Goal: Task Accomplishment & Management: Use online tool/utility

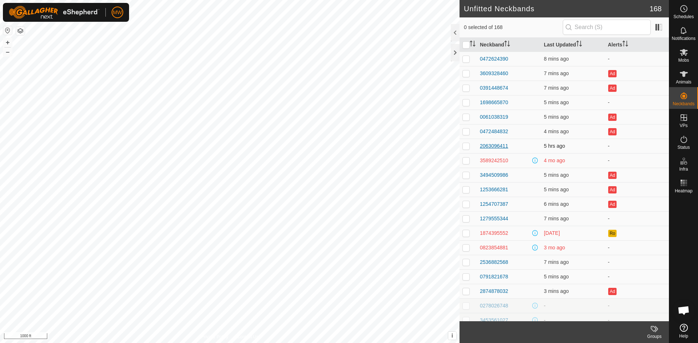
click at [501, 147] on div "2063096411" at bounding box center [494, 146] width 28 height 8
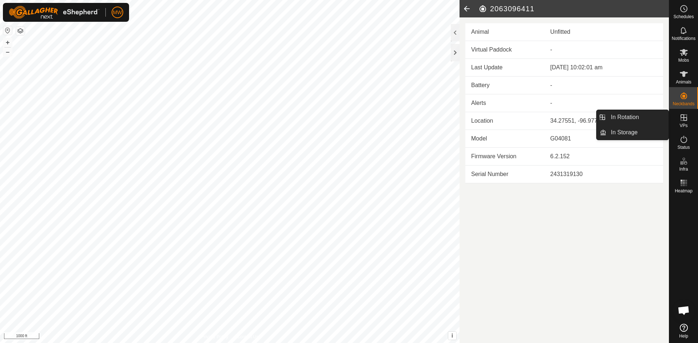
click at [683, 120] on icon at bounding box center [683, 117] width 7 height 7
click at [636, 119] on link "In Rotation" at bounding box center [637, 117] width 62 height 15
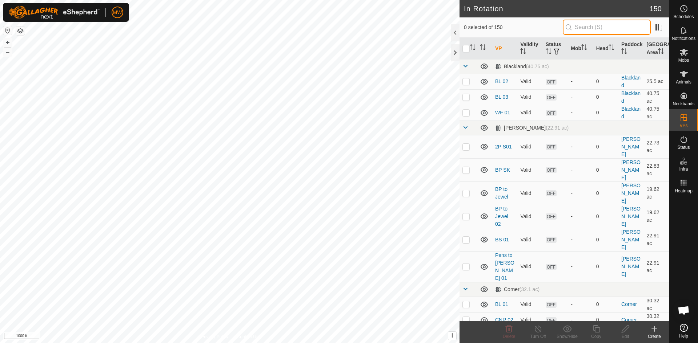
click at [584, 29] on input "text" at bounding box center [606, 27] width 88 height 15
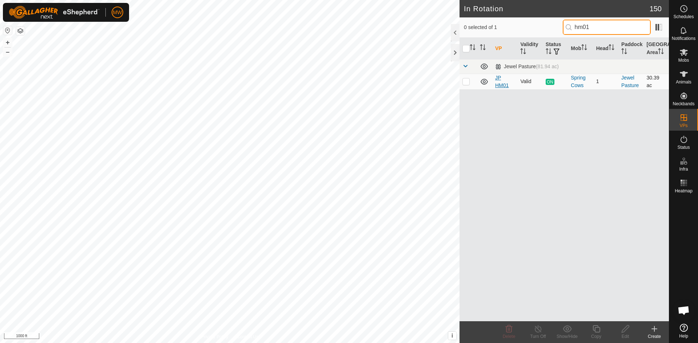
type input "hm01"
click at [503, 87] on link "JP HM01" at bounding box center [501, 81] width 13 height 13
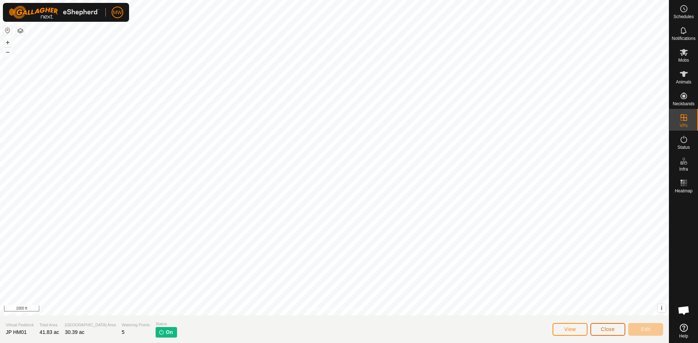
click at [612, 332] on button "Close" at bounding box center [607, 329] width 35 height 13
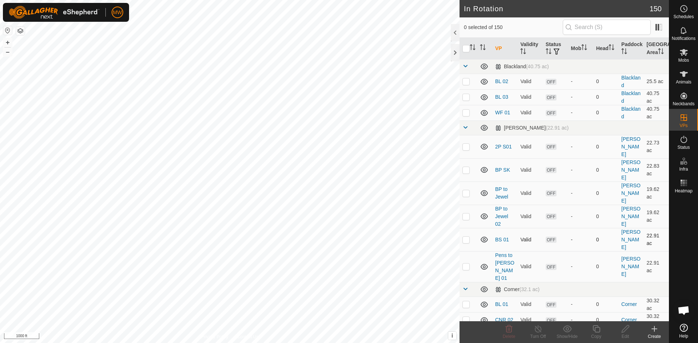
checkbox input "true"
click at [596, 331] on icon at bounding box center [596, 329] width 9 height 9
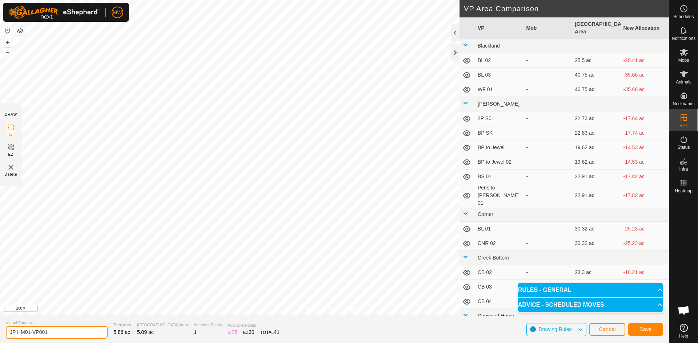
drag, startPoint x: 59, startPoint y: 334, endPoint x: 0, endPoint y: 330, distance: 59.0
click at [0, 330] on section "Virtual [PERSON_NAME] HM01-VP001 Total Area 5.86 ac Grazing Area 5.09 ac Wateri…" at bounding box center [334, 330] width 669 height 28
type input "HM02"
click at [637, 331] on button "Save" at bounding box center [645, 329] width 35 height 13
